Goal: Transaction & Acquisition: Obtain resource

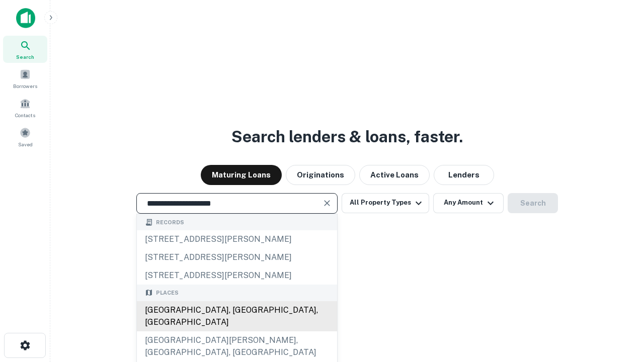
click at [237, 332] on div "[GEOGRAPHIC_DATA], [GEOGRAPHIC_DATA], [GEOGRAPHIC_DATA]" at bounding box center [237, 316] width 200 height 30
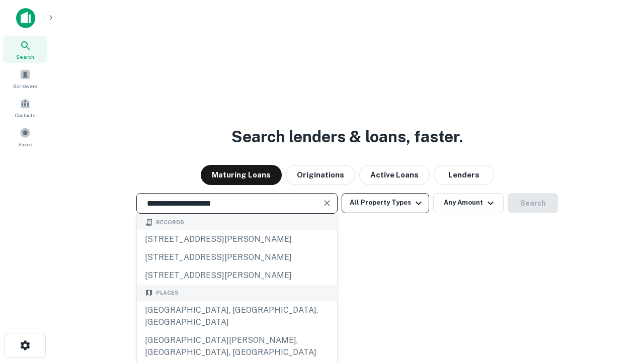
click at [385, 203] on button "All Property Types" at bounding box center [386, 203] width 88 height 20
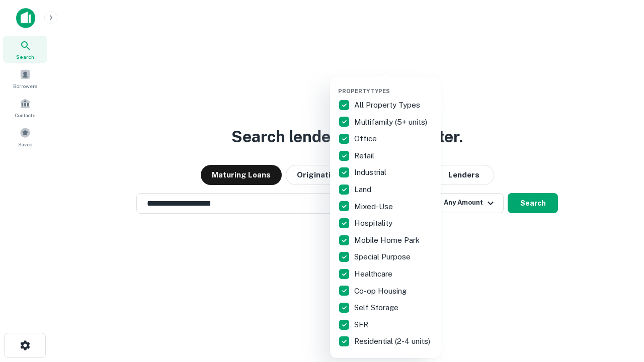
type input "**********"
click at [394, 85] on button "button" at bounding box center [393, 85] width 111 height 1
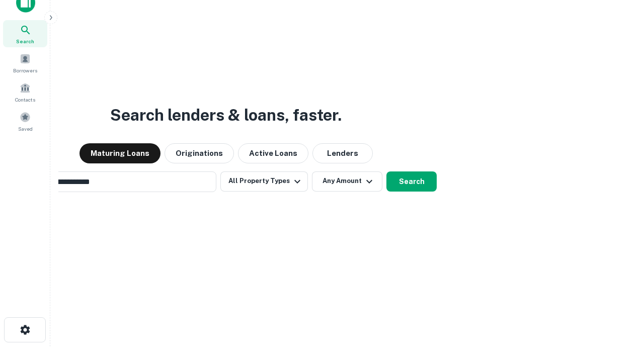
scroll to position [72, 285]
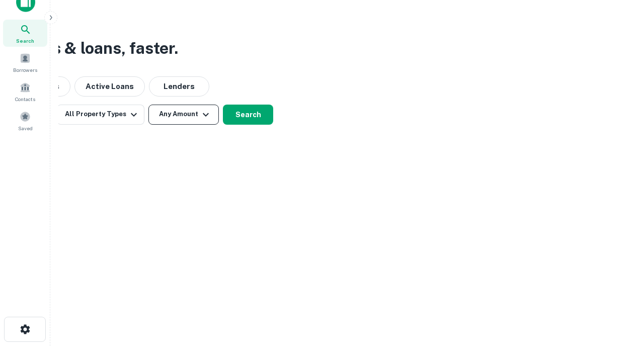
click at [184, 114] on button "Any Amount" at bounding box center [183, 115] width 70 height 20
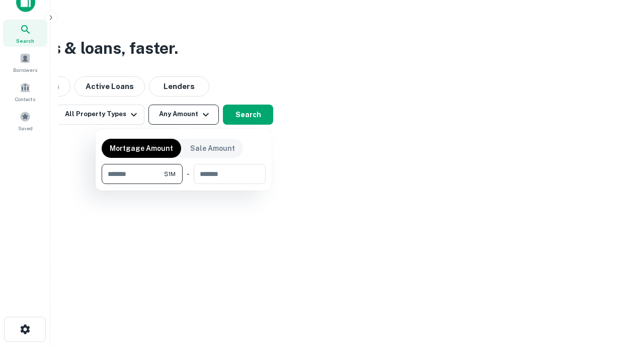
type input "*******"
click at [184, 184] on button "button" at bounding box center [184, 184] width 164 height 1
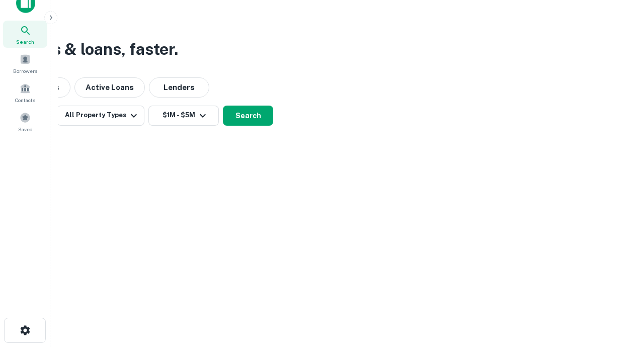
scroll to position [6, 186]
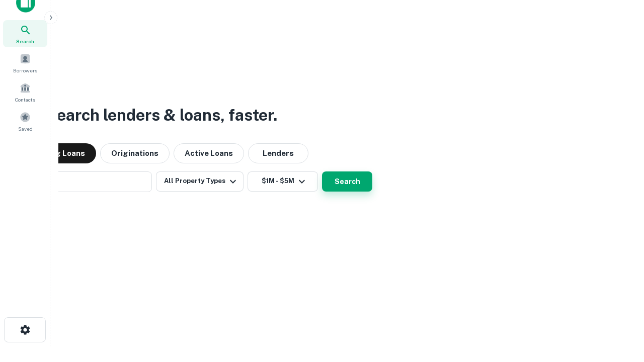
click at [322, 172] on button "Search" at bounding box center [347, 182] width 50 height 20
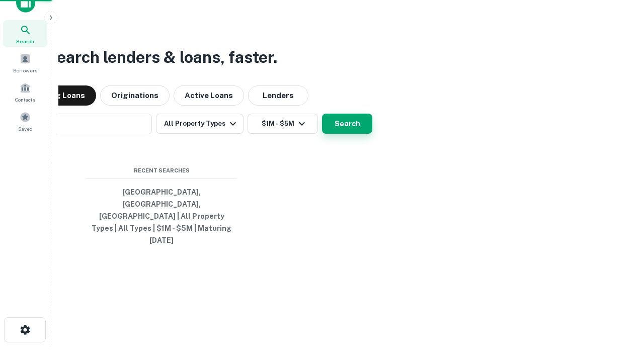
scroll to position [27, 285]
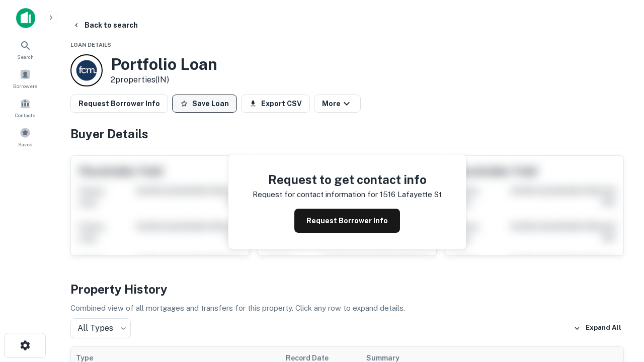
click at [204, 104] on button "Save Loan" at bounding box center [204, 104] width 65 height 18
click at [207, 104] on button "Save Loan" at bounding box center [204, 104] width 65 height 18
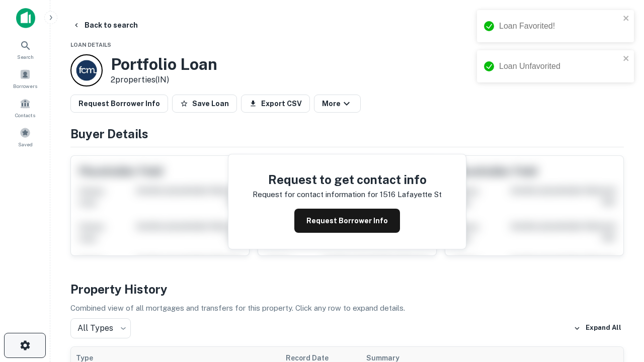
click at [25, 346] on icon "button" at bounding box center [25, 346] width 12 height 12
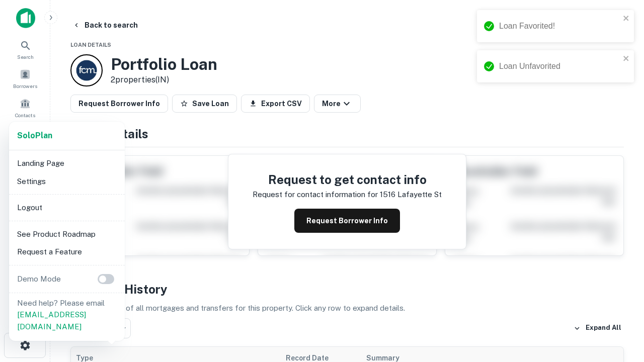
click at [66, 207] on li "Logout" at bounding box center [67, 208] width 108 height 18
